Goal: Navigation & Orientation: Find specific page/section

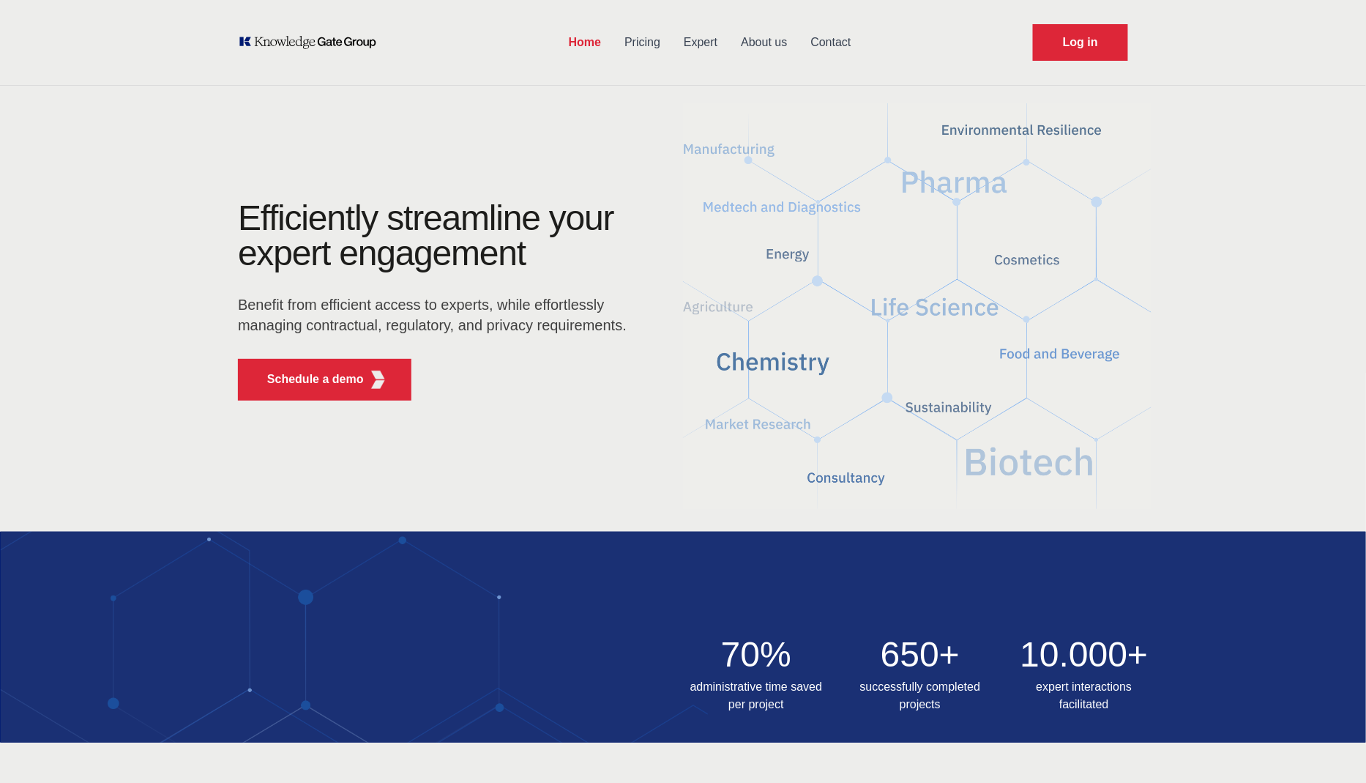
click at [765, 42] on link "About us" at bounding box center [764, 42] width 70 height 38
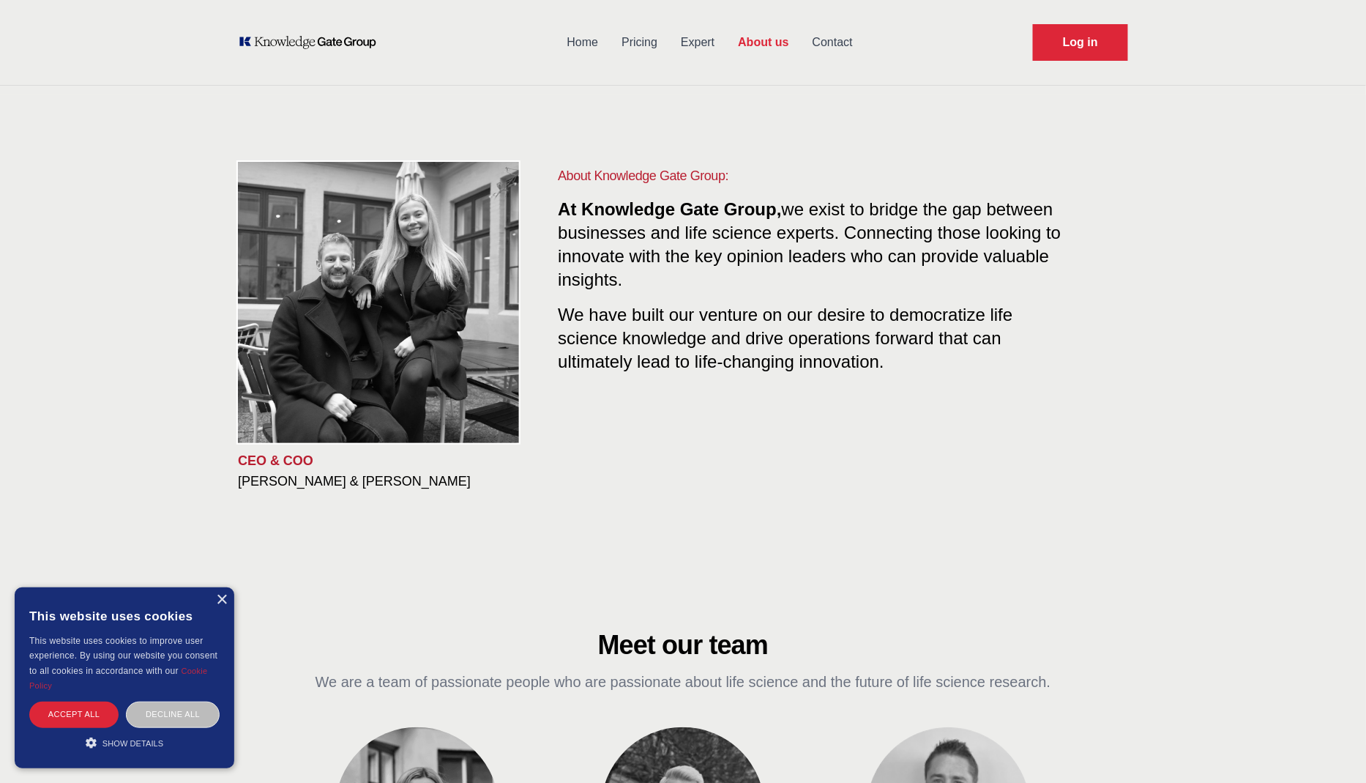
click at [600, 38] on link "Home" at bounding box center [583, 42] width 55 height 38
